Goal: Browse casually: Explore the website without a specific task or goal

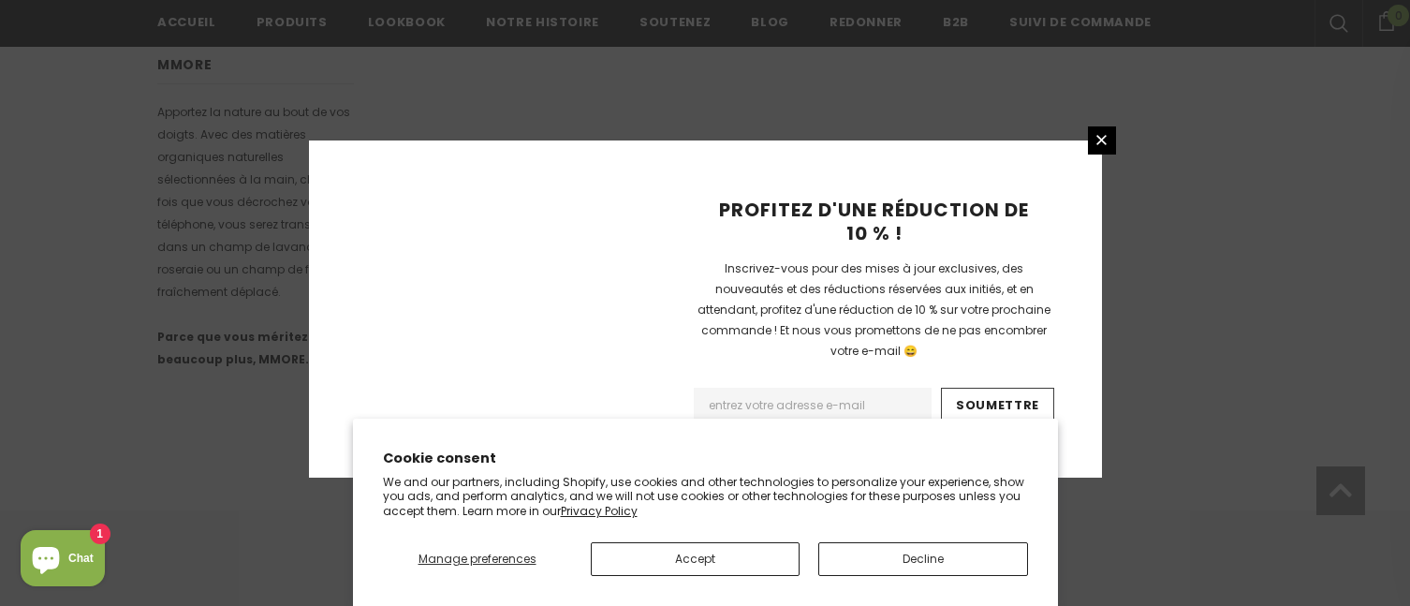
scroll to position [1358, 0]
